Goal: Task Accomplishment & Management: Manage account settings

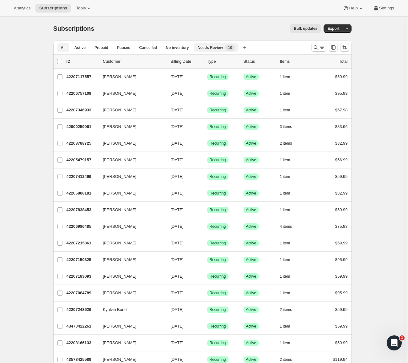
click at [209, 49] on span "Needs Review" at bounding box center [210, 47] width 25 height 5
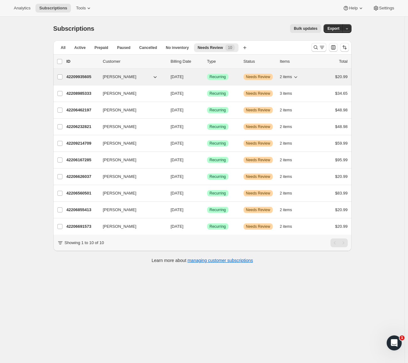
click at [83, 77] on p "42209935605" at bounding box center [81, 77] width 31 height 6
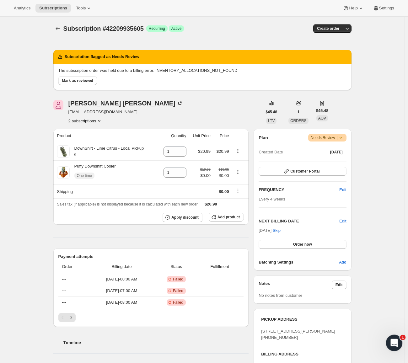
click at [398, 343] on div "Open Intercom Messenger" at bounding box center [393, 342] width 21 height 21
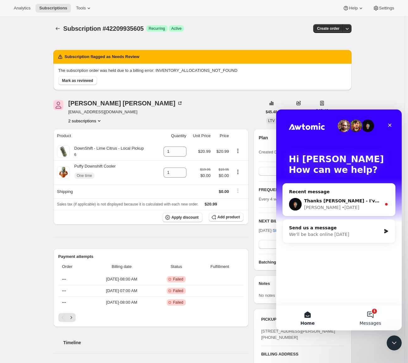
click at [377, 321] on span "Messages" at bounding box center [370, 323] width 22 height 4
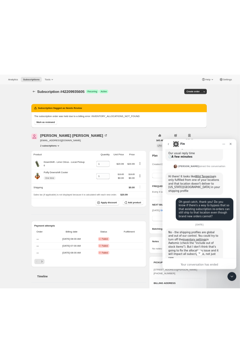
scroll to position [168, 0]
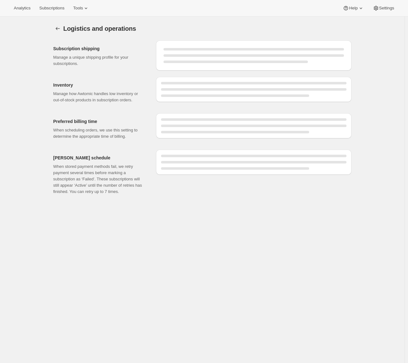
select select "07:00"
select select "DAY"
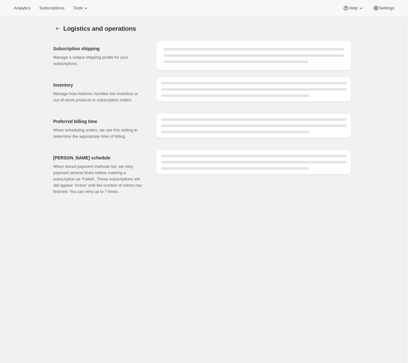
select select "DAY"
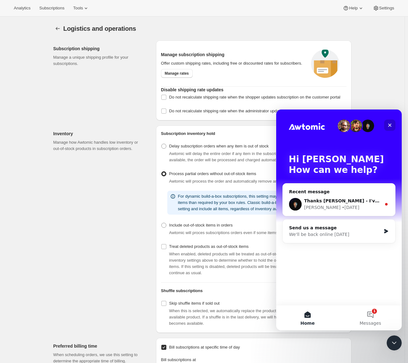
click at [392, 125] on icon "Close" at bounding box center [389, 125] width 5 height 5
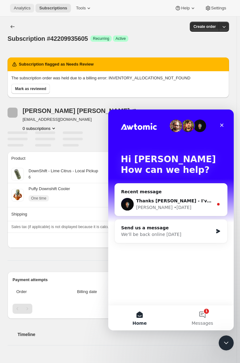
click at [24, 9] on span "Analytics" at bounding box center [22, 8] width 17 height 5
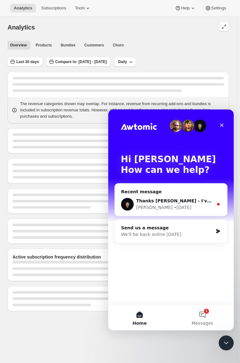
click at [215, 129] on div "Intercom messenger" at bounding box center [171, 125] width 100 height 13
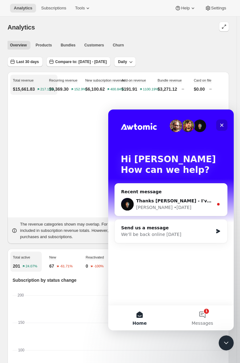
click at [219, 126] on div "Close" at bounding box center [221, 124] width 11 height 11
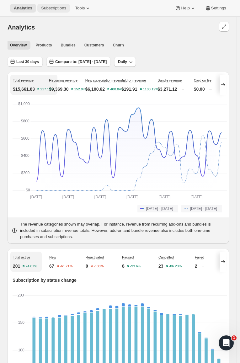
click at [61, 8] on span "Subscriptions" at bounding box center [53, 8] width 25 height 5
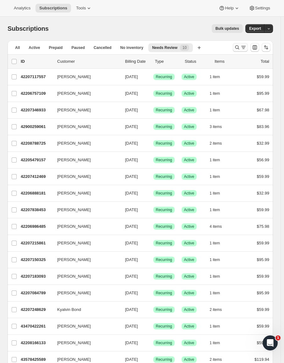
click at [239, 45] on icon "Search and filter results" at bounding box center [237, 47] width 6 height 6
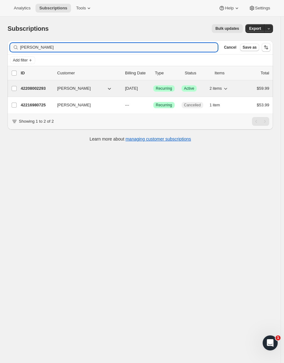
type input "Laura Westervelt"
click at [41, 89] on p "42208002293" at bounding box center [36, 88] width 31 height 6
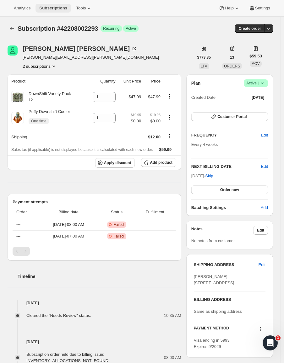
click at [61, 7] on span "Subscriptions" at bounding box center [53, 8] width 28 height 5
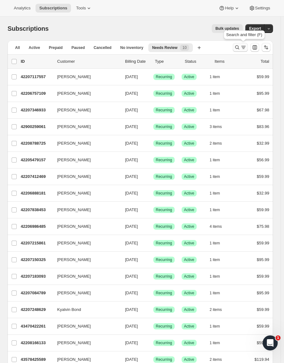
click at [240, 45] on icon "Search and filter results" at bounding box center [237, 47] width 6 height 6
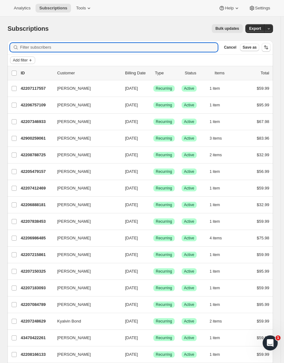
click at [32, 61] on icon "Add filter" at bounding box center [30, 60] width 5 height 5
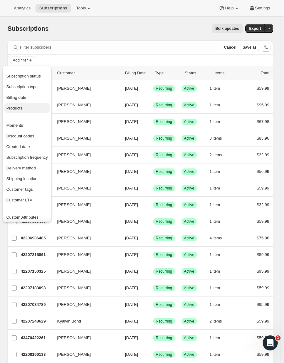
click at [26, 109] on span "Products" at bounding box center [26, 108] width 41 height 6
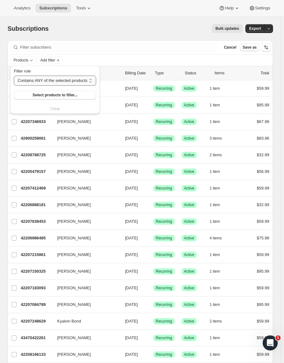
click at [63, 81] on select "Contains ANY of the selected products Contains ALL of the selected products Con…" at bounding box center [55, 81] width 82 height 10
click at [59, 95] on span "Select products to filter..." at bounding box center [54, 95] width 45 height 5
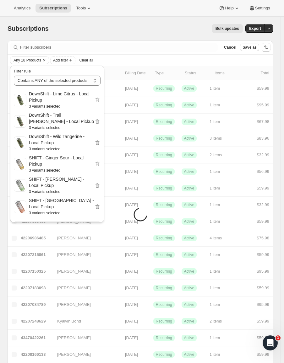
click at [121, 25] on div "Bulk updates" at bounding box center [149, 28] width 186 height 9
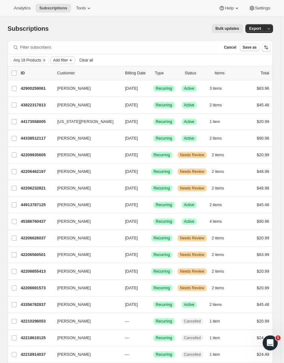
click at [57, 60] on span "Add filter" at bounding box center [60, 60] width 15 height 5
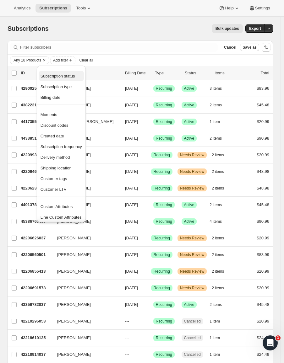
click at [63, 77] on span "Subscription status" at bounding box center [57, 76] width 35 height 5
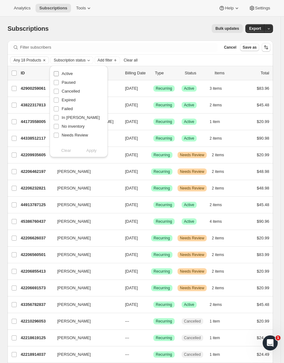
click at [71, 74] on span "Active" at bounding box center [66, 73] width 11 height 5
click at [59, 74] on input "Active" at bounding box center [56, 73] width 5 height 5
checkbox input "true"
click at [125, 16] on div "Analytics Subscriptions Tools Help Settings" at bounding box center [142, 8] width 284 height 17
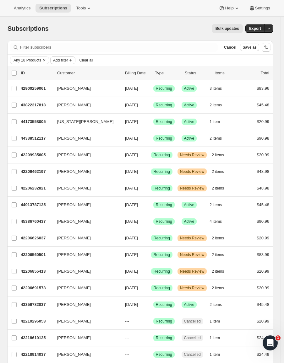
click at [67, 60] on span "Add filter" at bounding box center [60, 60] width 15 height 5
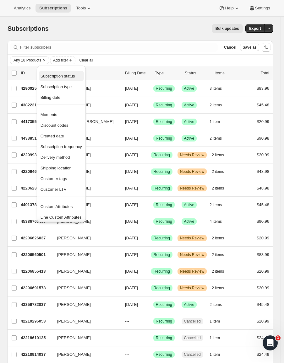
click at [66, 76] on span "Subscription status" at bounding box center [57, 76] width 35 height 5
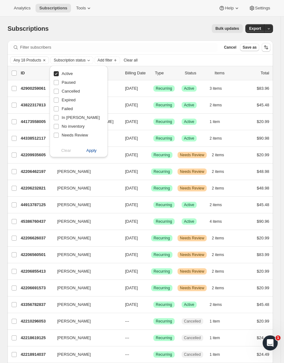
click at [89, 151] on span "Apply" at bounding box center [91, 150] width 10 height 6
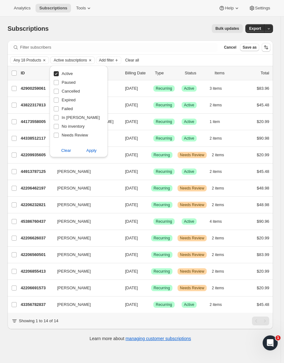
click at [130, 21] on div "Subscriptions. This page is ready Subscriptions Bulk updates More actions Bulk …" at bounding box center [140, 29] width 265 height 24
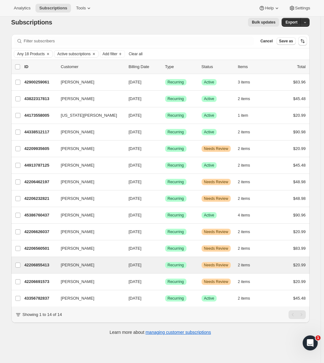
scroll to position [17, 0]
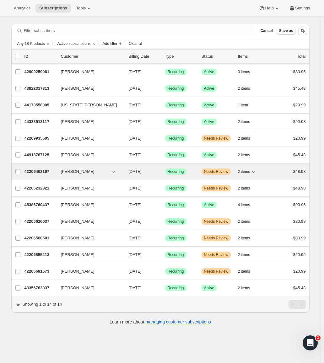
click at [46, 173] on p "42206462197" at bounding box center [39, 171] width 31 height 6
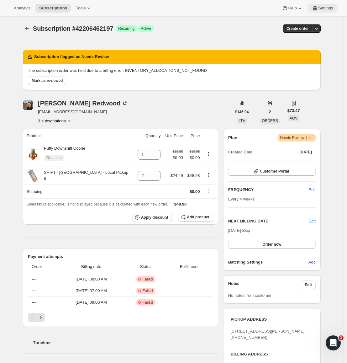
click at [243, 6] on span "Settings" at bounding box center [325, 8] width 15 height 5
drag, startPoint x: 310, startPoint y: 30, endPoint x: 317, endPoint y: 31, distance: 7.6
click at [243, 31] on div "Create order" at bounding box center [302, 28] width 38 height 9
click at [243, 29] on icon "button" at bounding box center [316, 28] width 6 height 6
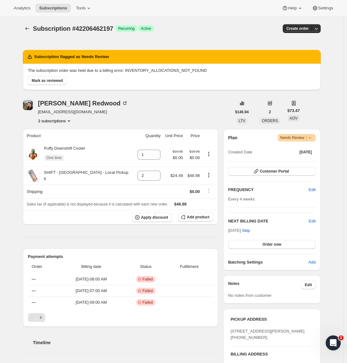
click at [243, 78] on div "Subscription #42206462197. This page is ready Subscription #42206462197 Success…" at bounding box center [172, 333] width 344 height 633
click at [243, 139] on span "|" at bounding box center [306, 137] width 1 height 5
click at [243, 127] on div "Subscription #42206462197. This page is ready Subscription #42206462197 Success…" at bounding box center [171, 333] width 313 height 633
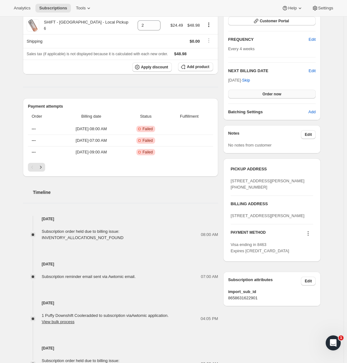
scroll to position [157, 0]
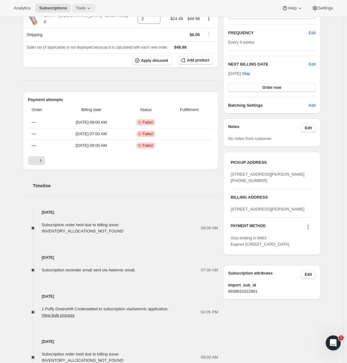
click at [82, 7] on span "Tools" at bounding box center [81, 8] width 10 height 5
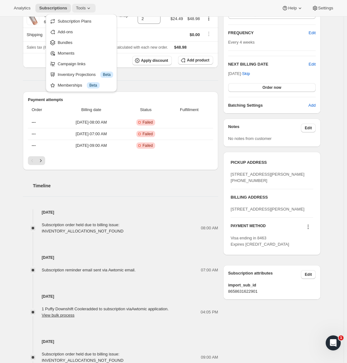
click at [80, 10] on span "Tools" at bounding box center [81, 8] width 10 height 5
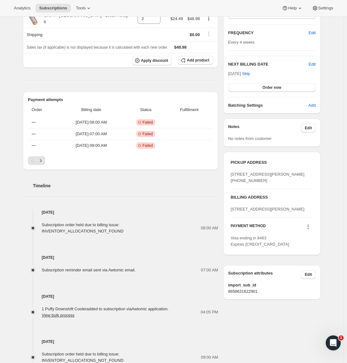
drag, startPoint x: 324, startPoint y: 5, endPoint x: 400, endPoint y: 40, distance: 83.5
click at [243, 8] on span "Settings" at bounding box center [325, 8] width 15 height 5
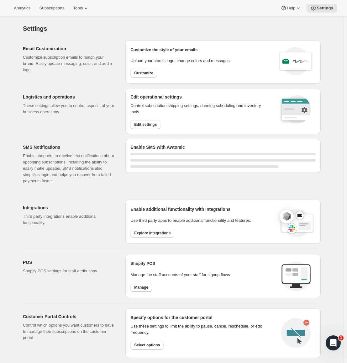
click at [243, 8] on span "Settings" at bounding box center [325, 8] width 17 height 5
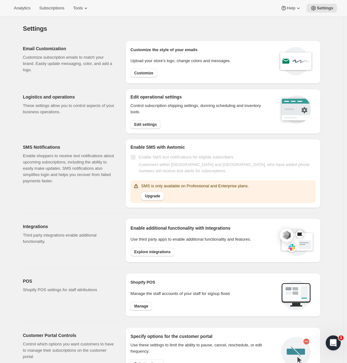
click at [243, 8] on span "Settings" at bounding box center [325, 8] width 17 height 5
click at [85, 10] on icon at bounding box center [86, 8] width 6 height 6
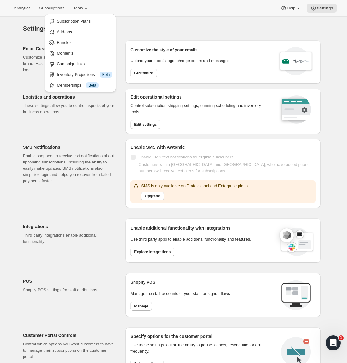
click at [224, 25] on div "Settings" at bounding box center [172, 28] width 298 height 9
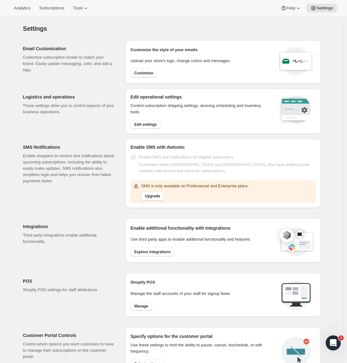
click at [81, 41] on div "Email Customization Customize subscription emails to match your brand. Easily u…" at bounding box center [72, 61] width 98 height 43
click at [157, 127] on button "Edit settings" at bounding box center [145, 124] width 30 height 9
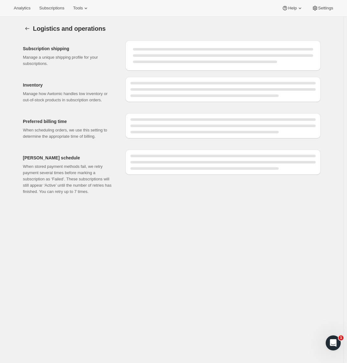
select select "07:00"
select select "DAY"
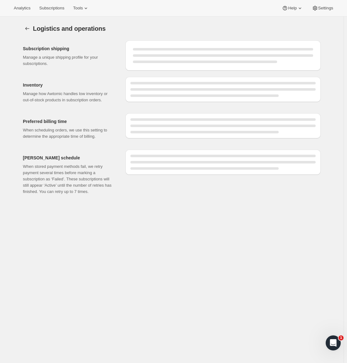
select select "DAY"
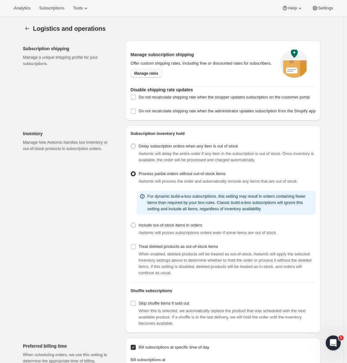
click at [152, 76] on link "Manage rates" at bounding box center [146, 73] width 32 height 9
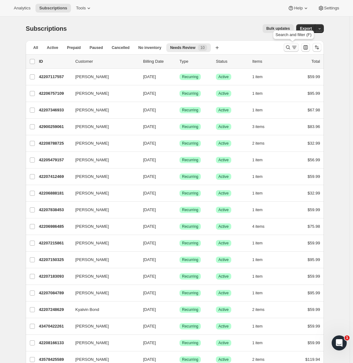
click at [289, 47] on icon "Search and filter results" at bounding box center [288, 47] width 6 height 6
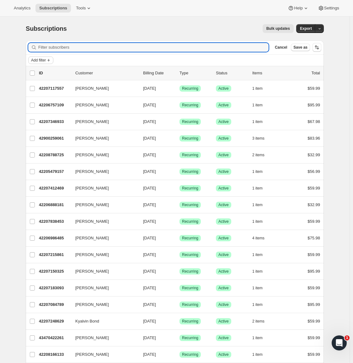
click at [45, 57] on button "Add filter" at bounding box center [40, 60] width 25 height 8
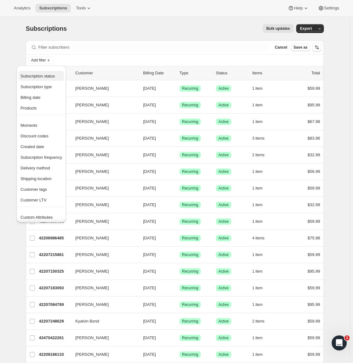
click at [53, 77] on span "Subscription status" at bounding box center [37, 76] width 35 height 5
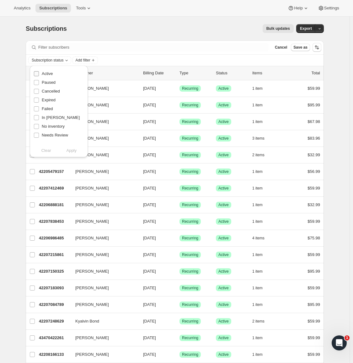
click at [46, 74] on span "Active" at bounding box center [47, 73] width 11 height 5
click at [39, 74] on input "Active" at bounding box center [36, 73] width 5 height 5
checkbox input "true"
click at [73, 152] on span "Apply" at bounding box center [71, 150] width 10 height 6
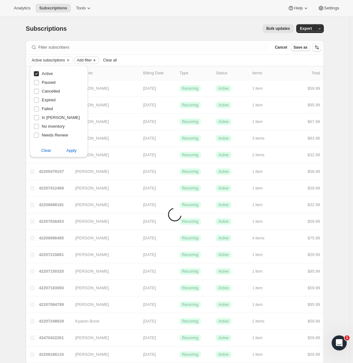
click at [92, 59] on span "Add filter" at bounding box center [84, 60] width 15 height 5
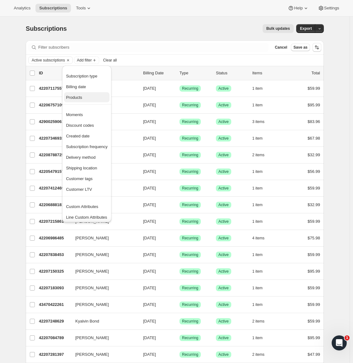
click at [87, 96] on span "Products" at bounding box center [86, 97] width 41 height 6
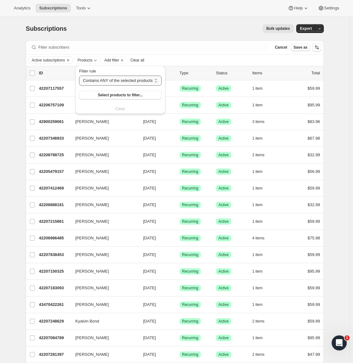
click at [124, 81] on select "Contains ANY of the selected products Contains ALL of the selected products Con…" at bounding box center [120, 81] width 82 height 10
drag, startPoint x: 124, startPoint y: 81, endPoint x: 122, endPoint y: 85, distance: 4.7
click at [124, 81] on select "Contains ANY of the selected products Contains ALL of the selected products Con…" at bounding box center [120, 81] width 82 height 10
click at [119, 95] on span "Select products to filter..." at bounding box center [120, 95] width 45 height 5
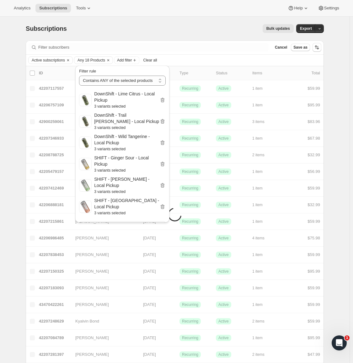
click at [124, 23] on div "Subscriptions. This page is ready Subscriptions Bulk updates More actions Bulk …" at bounding box center [175, 29] width 298 height 24
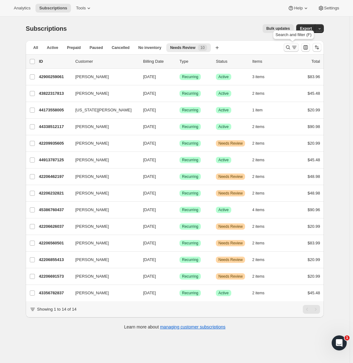
click at [290, 48] on icon "Search and filter results" at bounding box center [288, 47] width 4 height 4
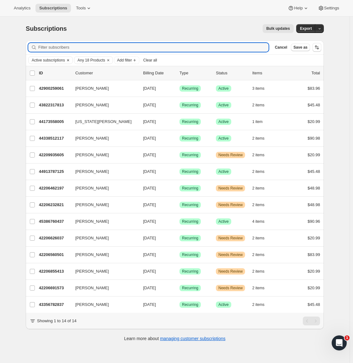
click at [65, 59] on span "Active subscriptions" at bounding box center [48, 60] width 33 height 5
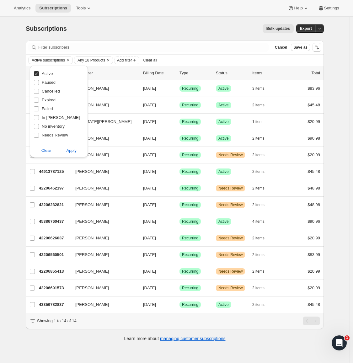
click at [130, 27] on div "Bulk updates" at bounding box center [183, 28] width 219 height 9
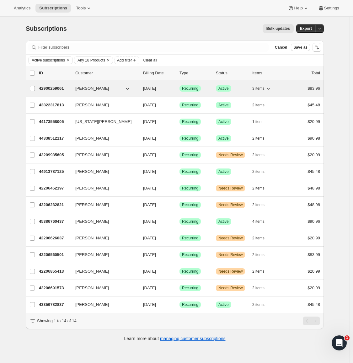
click at [60, 88] on p "42900259061" at bounding box center [54, 88] width 31 height 6
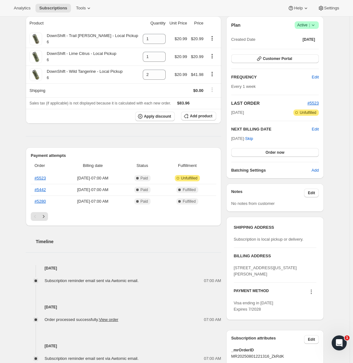
scroll to position [94, 0]
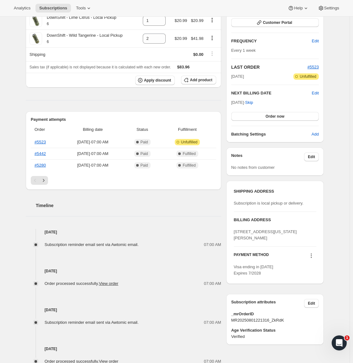
click at [265, 205] on span "Subscription is local pickup or delivery." at bounding box center [269, 203] width 70 height 5
click at [265, 205] on div "Subscription is local pickup or delivery." at bounding box center [275, 203] width 82 height 6
click at [267, 207] on div "SHIPPING ADDRESS Subscription is local pickup or delivery." at bounding box center [275, 199] width 82 height 23
click at [258, 205] on span "Subscription is local pickup or delivery." at bounding box center [269, 203] width 70 height 5
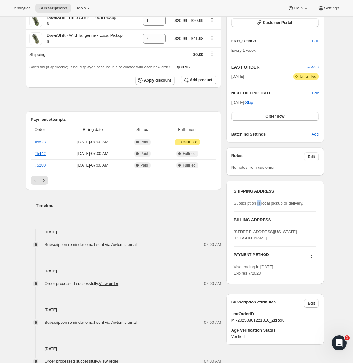
click at [258, 205] on span "Subscription is local pickup or delivery." at bounding box center [269, 203] width 70 height 5
click at [260, 205] on span "Subscription is local pickup or delivery." at bounding box center [269, 203] width 70 height 5
click at [259, 205] on div "Subscription is local pickup or delivery." at bounding box center [275, 203] width 82 height 6
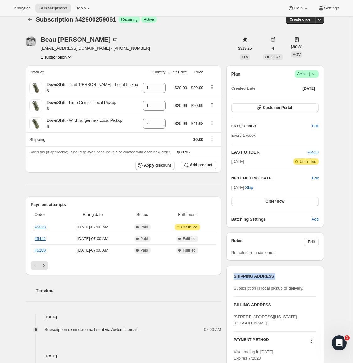
scroll to position [0, 0]
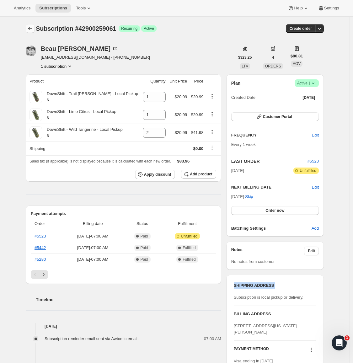
click at [31, 28] on icon "Subscriptions" at bounding box center [30, 28] width 6 height 6
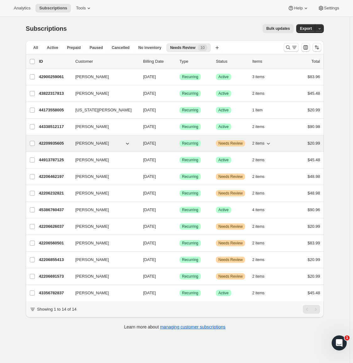
click at [57, 142] on p "42209935605" at bounding box center [54, 143] width 31 height 6
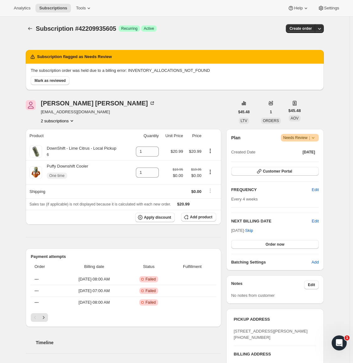
click at [316, 140] on icon at bounding box center [313, 138] width 6 height 6
click at [316, 138] on icon at bounding box center [313, 138] width 6 height 6
click at [31, 32] on button "Subscriptions" at bounding box center [30, 28] width 9 height 9
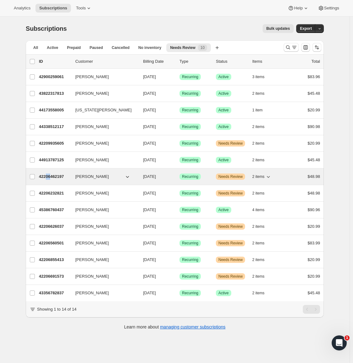
drag, startPoint x: 47, startPoint y: 178, endPoint x: 53, endPoint y: 177, distance: 5.3
click at [53, 177] on p "42206462197" at bounding box center [54, 176] width 31 height 6
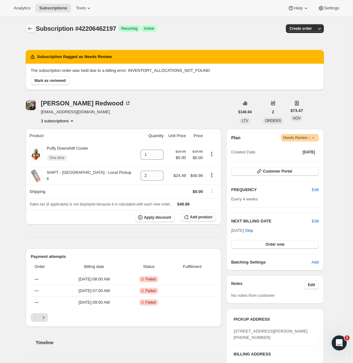
click at [32, 31] on icon "Subscriptions" at bounding box center [30, 28] width 6 height 6
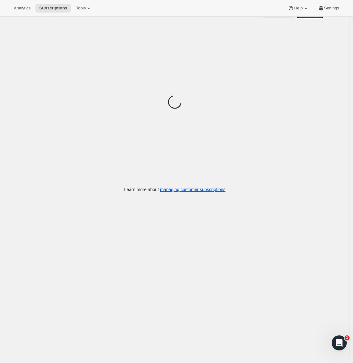
scroll to position [17, 0]
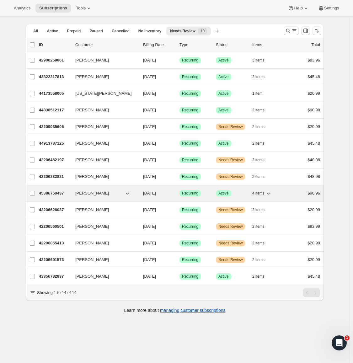
click at [55, 193] on p "45386760437" at bounding box center [54, 193] width 31 height 6
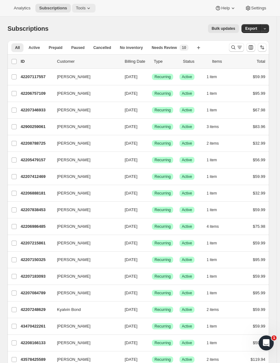
click at [86, 10] on icon at bounding box center [89, 8] width 6 height 6
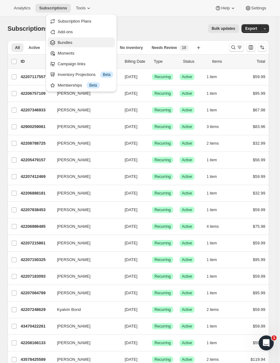
click at [77, 38] on button "Bundles" at bounding box center [81, 42] width 67 height 10
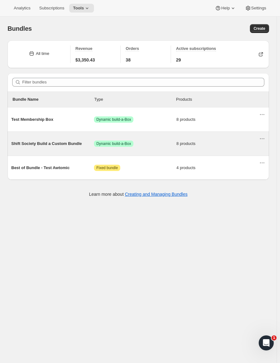
click at [34, 143] on span "Shift Society Build a Custom Bundle" at bounding box center [52, 144] width 83 height 6
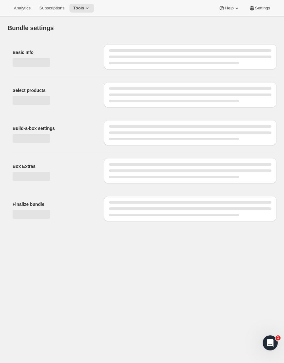
type input "Shift Society Build a Custom Bundle"
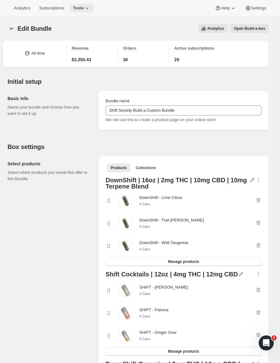
click at [84, 9] on icon at bounding box center [87, 8] width 6 height 6
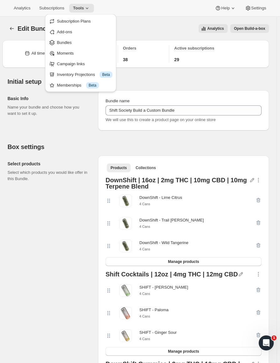
click at [86, 30] on span "Add-ons" at bounding box center [85, 32] width 56 height 6
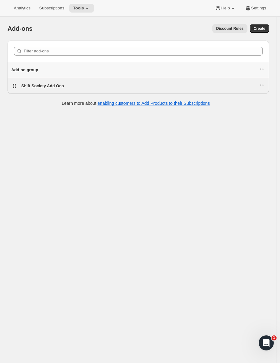
click at [53, 87] on span "Shift Society Add Ons" at bounding box center [42, 85] width 43 height 5
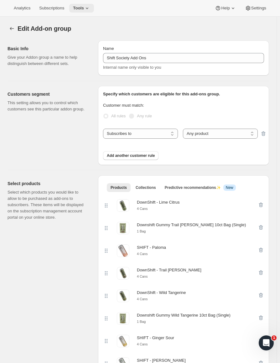
click at [88, 7] on icon at bounding box center [87, 8] width 6 height 6
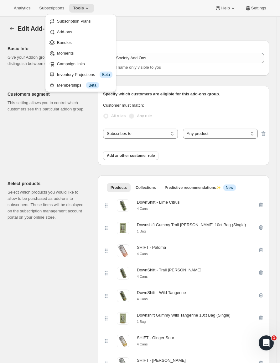
drag, startPoint x: 143, startPoint y: 37, endPoint x: 138, endPoint y: 33, distance: 6.5
click at [144, 37] on div "Edit Add-on group. This page is ready Edit Add-on group" at bounding box center [139, 29] width 262 height 24
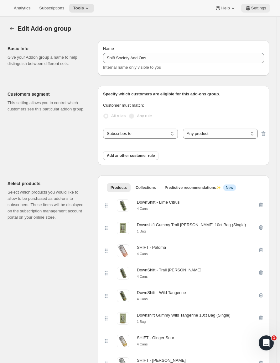
click at [262, 6] on span "Settings" at bounding box center [259, 8] width 15 height 5
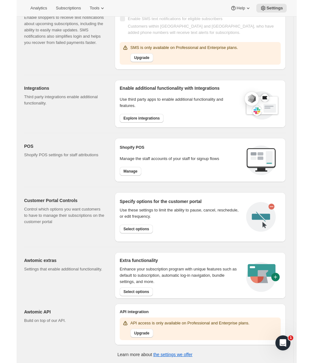
scroll to position [135, 0]
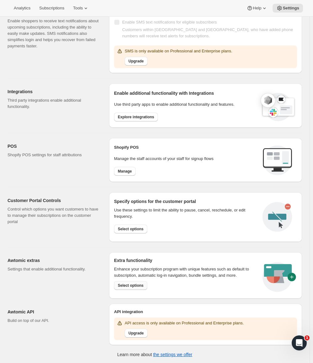
click at [138, 284] on span "Select options" at bounding box center [131, 285] width 26 height 5
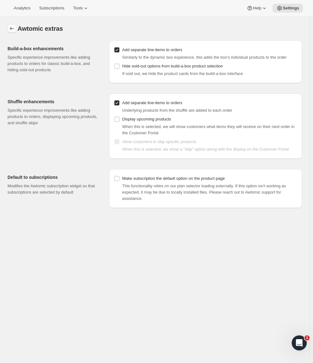
click at [13, 31] on icon "Settings" at bounding box center [12, 28] width 6 height 6
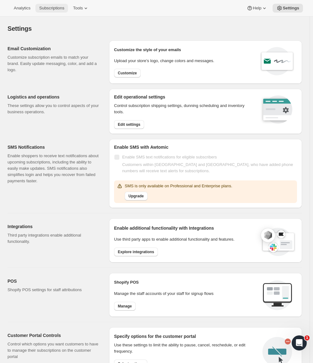
click at [45, 9] on span "Subscriptions" at bounding box center [51, 8] width 25 height 5
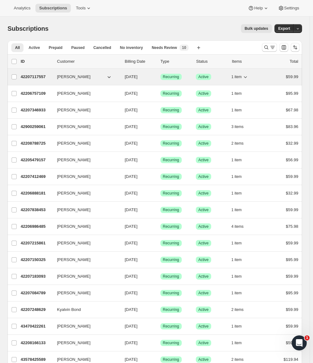
click at [37, 77] on p "42207117557" at bounding box center [36, 77] width 31 height 6
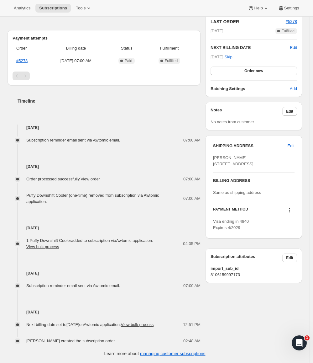
scroll to position [145, 0]
click at [37, 244] on button "View bulk process" at bounding box center [42, 246] width 33 height 5
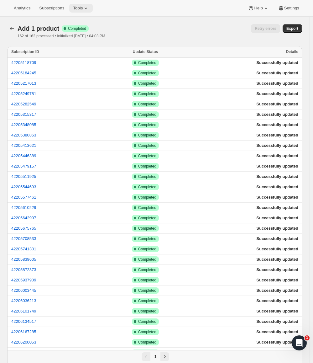
click at [79, 11] on button "Tools" at bounding box center [81, 8] width 24 height 9
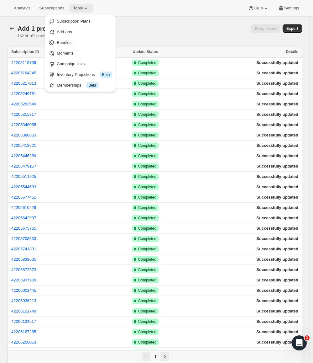
click at [81, 9] on span "Tools" at bounding box center [78, 8] width 10 height 5
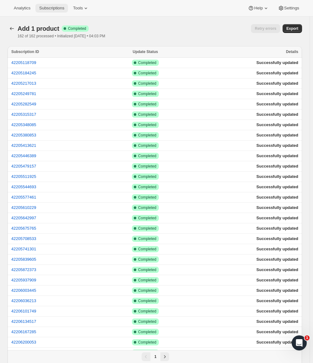
click at [45, 9] on span "Subscriptions" at bounding box center [51, 8] width 25 height 5
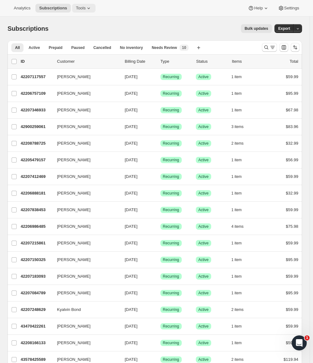
click at [82, 7] on span "Tools" at bounding box center [81, 8] width 10 height 5
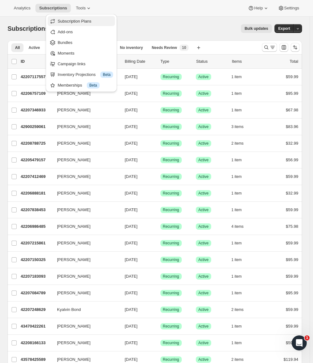
click at [80, 20] on span "Subscription Plans" at bounding box center [75, 21] width 34 height 5
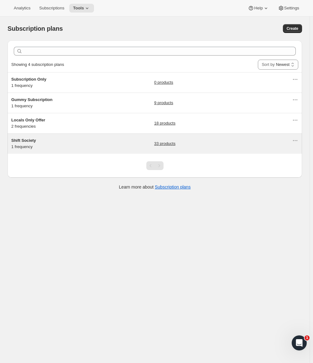
click at [29, 141] on span "Shift Society" at bounding box center [23, 140] width 25 height 5
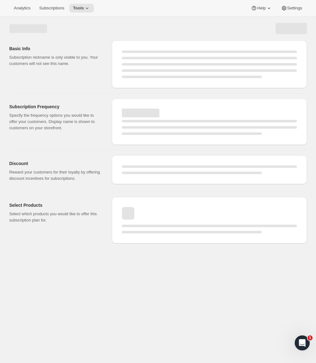
select select "WEEK"
select select "MONTH"
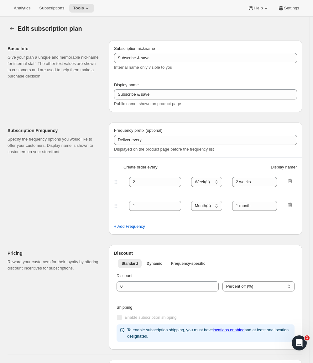
type input "Shift Society"
type input "Join Shift Society & Save 20%"
type input "Deliver Every"
type input "4"
type input "4 weeks"
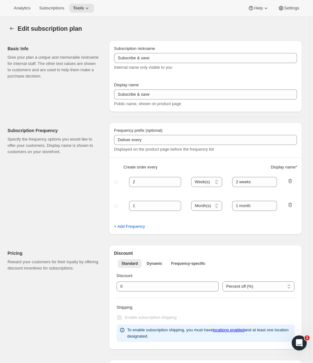
type input "20"
type input "<b>Shift Society</b><br>Free Shipping over $70<br>Change / Pause / Cancel Any T…"
